Goal: Task Accomplishment & Management: Manage account settings

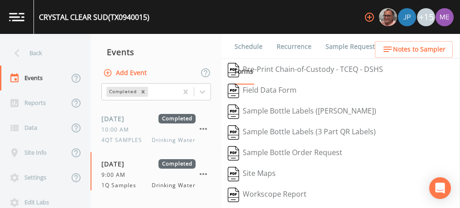
scroll to position [216, 0]
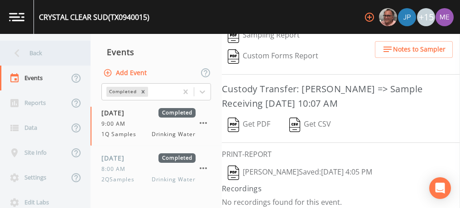
click at [36, 51] on div "Back" at bounding box center [41, 53] width 82 height 25
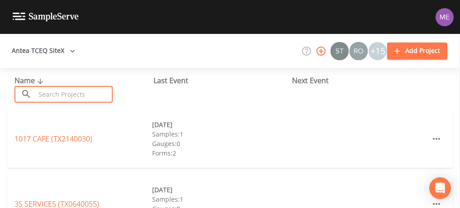
click at [42, 93] on input "text" at bounding box center [73, 94] width 77 height 17
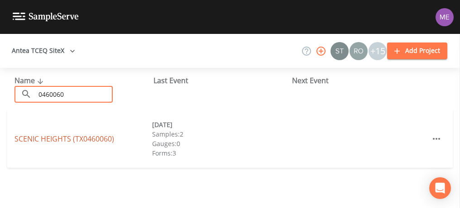
type input "0460060"
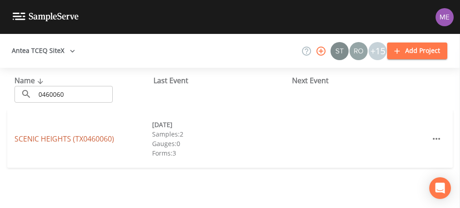
click at [48, 139] on link "SCENIC HEIGHTS (TX0460060)" at bounding box center [64, 139] width 100 height 10
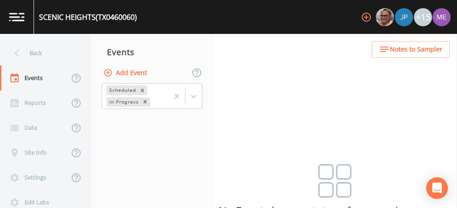
click at [141, 71] on button "Add Event" at bounding box center [125, 73] width 49 height 17
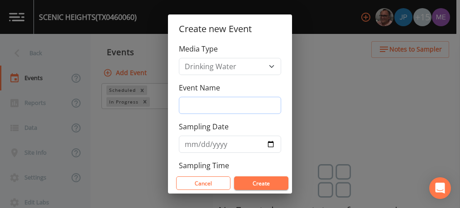
click at [217, 106] on input "Event Name" at bounding box center [230, 105] width 102 height 17
type input "3QSamples"
type input "[DATE]"
click at [261, 179] on button "Create" at bounding box center [261, 184] width 54 height 14
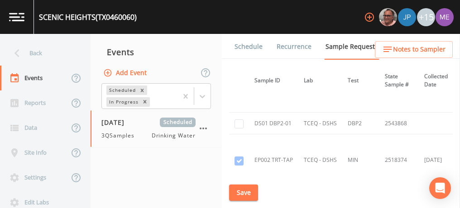
scroll to position [1763, 0]
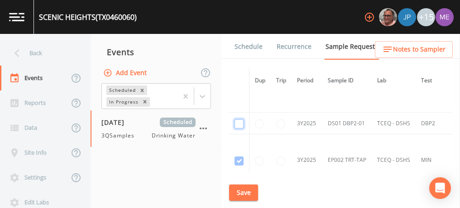
click at [238, 120] on input "checkbox" at bounding box center [239, 124] width 9 height 9
checkbox input "true"
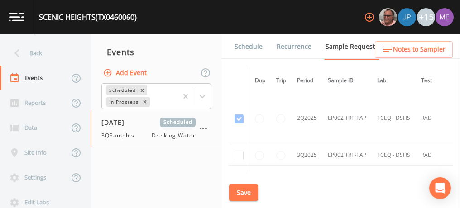
scroll to position [1919, 0]
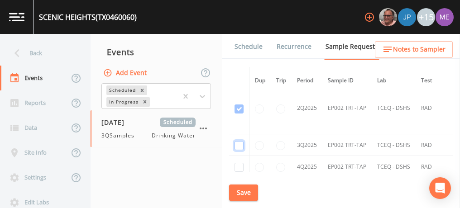
click at [240, 141] on input "checkbox" at bounding box center [239, 145] width 9 height 9
checkbox input "true"
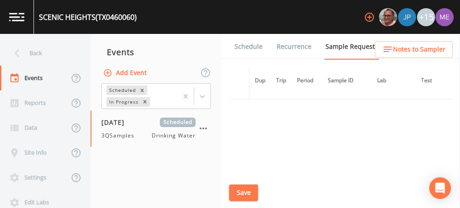
scroll to position [1666, 0]
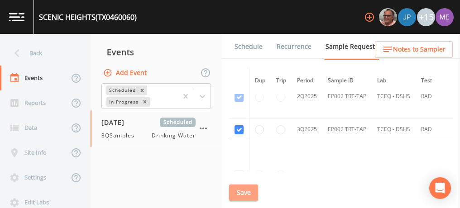
click at [247, 193] on button "Save" at bounding box center [243, 193] width 29 height 17
click at [243, 47] on link "Schedule" at bounding box center [248, 46] width 31 height 25
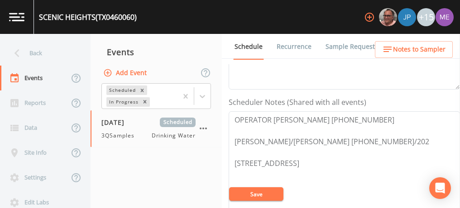
scroll to position [222, 0]
click at [336, 44] on link "Sample Requests" at bounding box center [351, 46] width 55 height 25
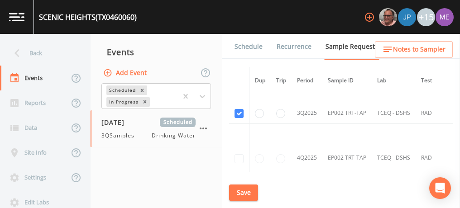
scroll to position [1682, 0]
click at [247, 48] on link "Schedule" at bounding box center [248, 46] width 31 height 25
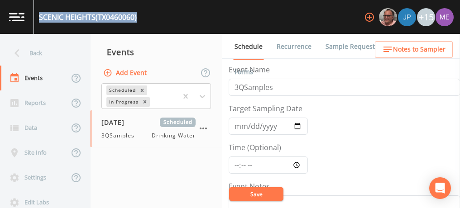
drag, startPoint x: 40, startPoint y: 16, endPoint x: 141, endPoint y: 18, distance: 101.5
click at [141, 18] on div "SCENIC HEIGHTS (TX0460060) +15" at bounding box center [230, 17] width 460 height 34
copy div "SCENIC HEIGHTS (TX0460060)"
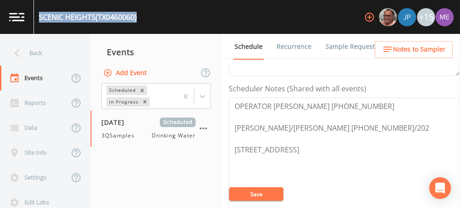
scroll to position [236, 0]
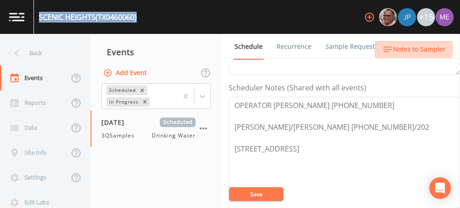
click at [413, 49] on span "Notes to Sampler" at bounding box center [419, 49] width 53 height 11
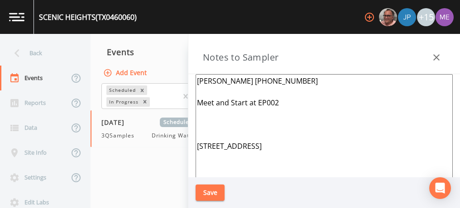
click at [298, 107] on textarea "Josh Snow 210-393-0401 Meet and Start at EP002 1347 High Hills Canyon Lake 78133" at bounding box center [324, 184] width 257 height 220
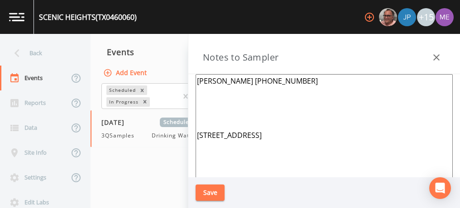
type textarea "Josh Snow 210-393-0401 1347 High Hills Canyon Lake 78133"
click at [215, 189] on button "Save" at bounding box center [210, 193] width 29 height 17
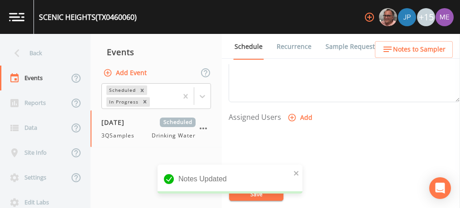
scroll to position [347, 0]
click at [292, 112] on icon "button" at bounding box center [293, 116] width 8 height 8
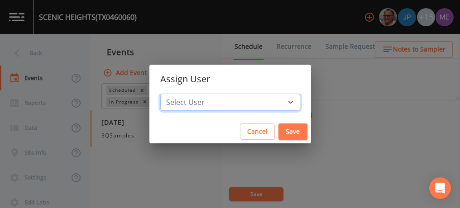
click at [277, 101] on select "Select User Mike Franklin Joshua gere Paul Lauren Saenz David Weber Zachary Eva…" at bounding box center [230, 102] width 140 height 17
select select "225c097a-c911-40d8-a014-18dc510324da"
click at [174, 94] on select "Select User Mike Franklin Joshua gere Paul Lauren Saenz David Weber Zachary Eva…" at bounding box center [230, 102] width 140 height 17
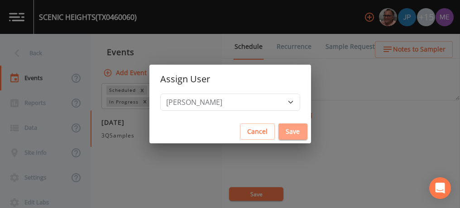
click at [288, 130] on button "Save" at bounding box center [293, 132] width 29 height 17
select select
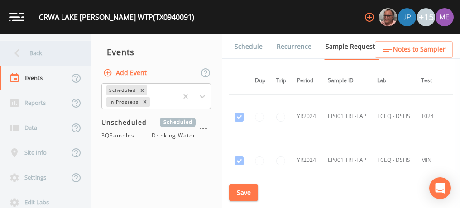
click at [35, 53] on div "Back" at bounding box center [41, 53] width 82 height 25
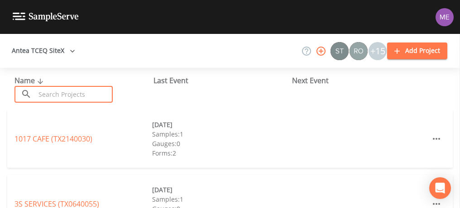
click at [52, 92] on input "text" at bounding box center [73, 94] width 77 height 17
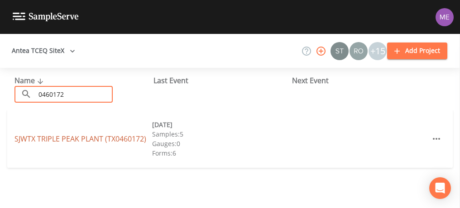
type input "0460172"
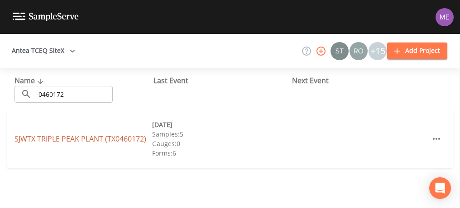
click at [76, 140] on link "SJWTX [GEOGRAPHIC_DATA] (TX0460172)" at bounding box center [80, 139] width 132 height 10
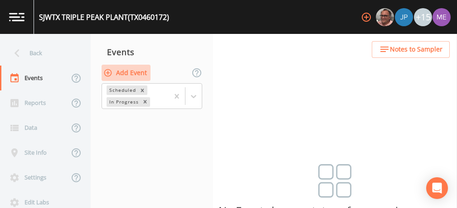
click at [136, 72] on button "Add Event" at bounding box center [125, 73] width 49 height 17
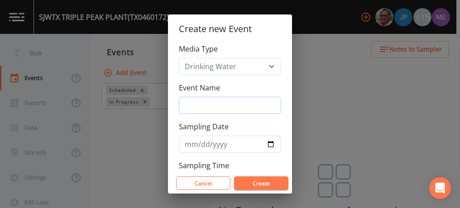
click at [196, 106] on input "Event Name" at bounding box center [230, 105] width 102 height 17
type input "3QSamples"
type input "[DATE]"
click at [338, 98] on div "Create new Event Media Type Drinking Water Event Name 3QSamples Sampling Date […" at bounding box center [230, 104] width 460 height 208
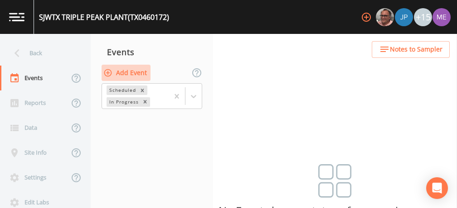
click at [137, 70] on button "Add Event" at bounding box center [125, 73] width 49 height 17
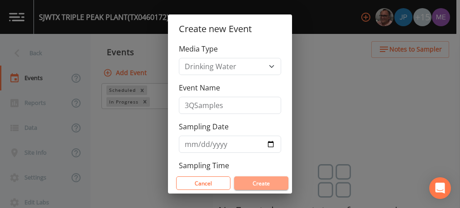
click at [243, 182] on button "Create" at bounding box center [261, 184] width 54 height 14
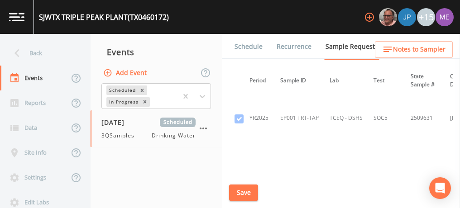
scroll to position [4588, 0]
drag, startPoint x: 365, startPoint y: 126, endPoint x: 374, endPoint y: 127, distance: 9.1
click at [374, 145] on td "TCEQ - DSHS" at bounding box center [394, 179] width 44 height 68
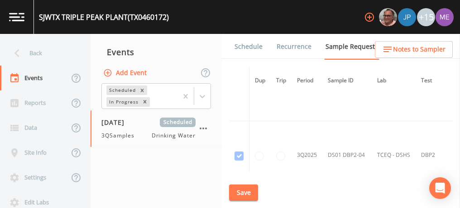
scroll to position [8676, 0]
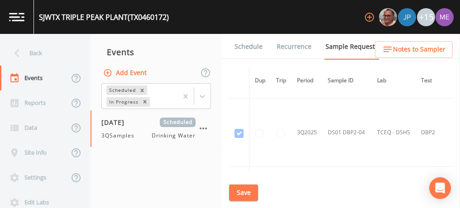
click at [237, 174] on input "checkbox" at bounding box center [239, 178] width 9 height 9
checkbox input "true"
click at [244, 192] on button "Save" at bounding box center [243, 193] width 29 height 17
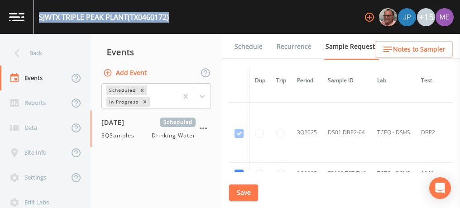
drag, startPoint x: 40, startPoint y: 17, endPoint x: 173, endPoint y: 21, distance: 132.8
click at [173, 21] on div "SJWTX [GEOGRAPHIC_DATA] (TX0460172) +15" at bounding box center [230, 17] width 460 height 34
copy div "SJWTX [GEOGRAPHIC_DATA] (TX0460172)"
click at [247, 193] on button "Save" at bounding box center [243, 193] width 29 height 17
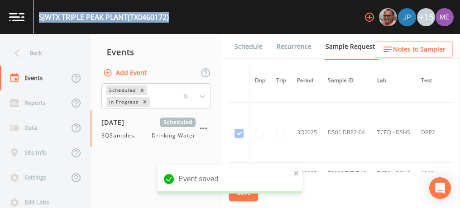
click at [242, 46] on link "Schedule" at bounding box center [248, 46] width 31 height 25
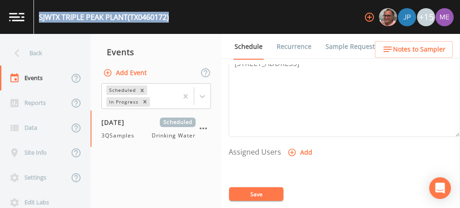
scroll to position [312, 0]
click at [289, 149] on icon "button" at bounding box center [292, 150] width 9 height 9
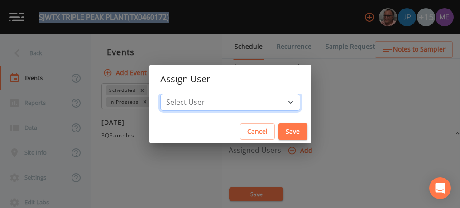
click at [275, 104] on select "Select User [PERSON_NAME] [PERSON_NAME] [PERSON_NAME] [PERSON_NAME] [PERSON_NAM…" at bounding box center [230, 102] width 140 height 17
select select "225c097a-c911-40d8-a014-18dc510324da"
click at [174, 94] on select "Select User [PERSON_NAME] [PERSON_NAME] [PERSON_NAME] [PERSON_NAME] [PERSON_NAM…" at bounding box center [230, 102] width 140 height 17
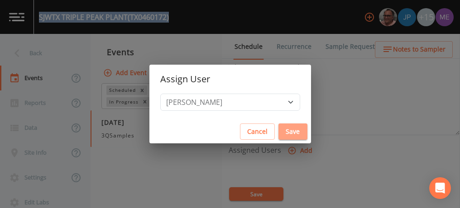
click at [279, 132] on button "Save" at bounding box center [293, 132] width 29 height 17
select select
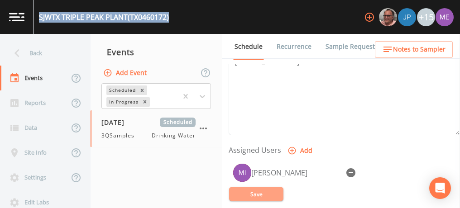
click at [268, 193] on button "Save" at bounding box center [256, 195] width 54 height 14
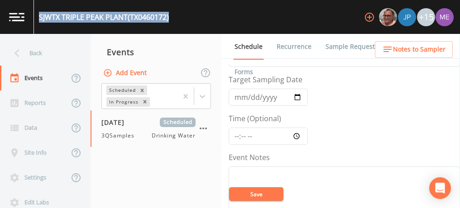
scroll to position [28, 0]
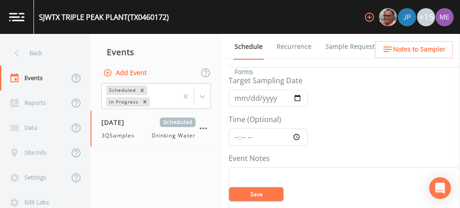
click at [237, 137] on input "Time (Optional)" at bounding box center [268, 137] width 79 height 17
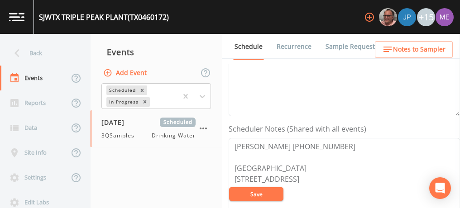
scroll to position [198, 0]
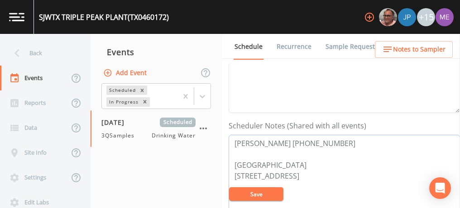
drag, startPoint x: 233, startPoint y: 143, endPoint x: 343, endPoint y: 143, distance: 110.6
click at [343, 143] on textarea "[PERSON_NAME] [PHONE_NUMBER] [GEOGRAPHIC_DATA] [STREET_ADDRESS]" at bounding box center [345, 192] width 232 height 115
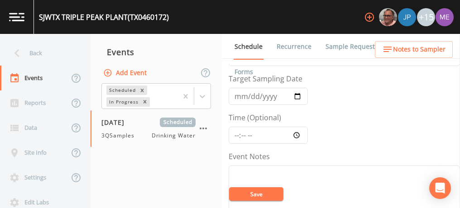
scroll to position [25, 0]
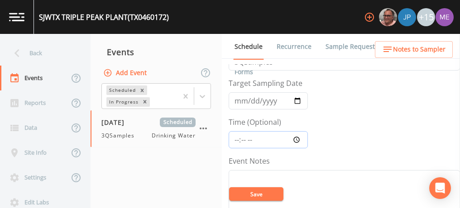
click at [236, 140] on input "Time (Optional)" at bounding box center [268, 139] width 79 height 17
type input "13:00"
click at [265, 191] on button "Save" at bounding box center [256, 195] width 54 height 14
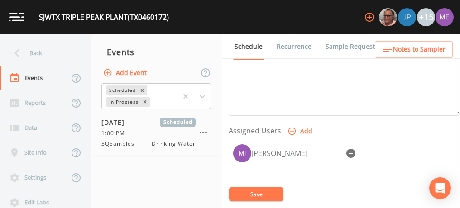
scroll to position [349, 0]
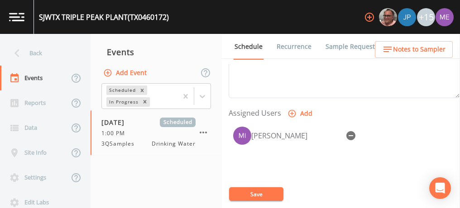
click at [263, 194] on button "Save" at bounding box center [256, 195] width 54 height 14
